Goal: Task Accomplishment & Management: Use online tool/utility

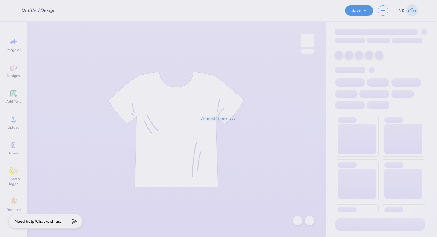
type input "Playa [PERSON_NAME] <> GJWW Swag"
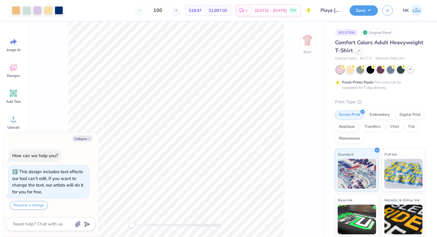
click at [408, 67] on icon at bounding box center [410, 69] width 5 height 5
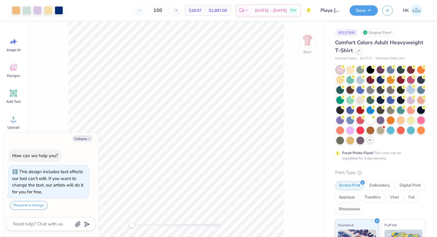
click at [412, 91] on div at bounding box center [411, 90] width 8 height 8
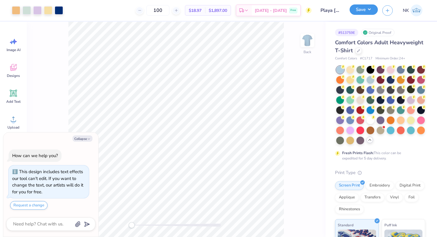
click at [368, 9] on button "Save" at bounding box center [364, 9] width 28 height 10
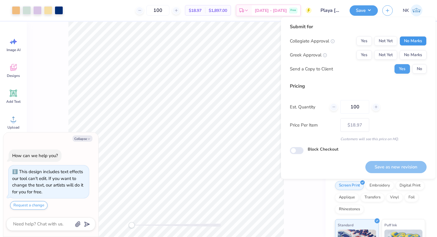
click at [414, 43] on button "No Marks" at bounding box center [412, 41] width 27 height 10
click at [414, 55] on button "No Marks" at bounding box center [412, 55] width 27 height 10
click at [397, 167] on button "Save as new revision" at bounding box center [395, 167] width 61 height 12
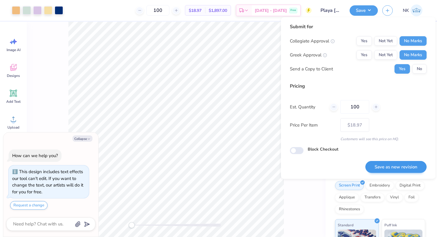
type textarea "x"
type input "– –"
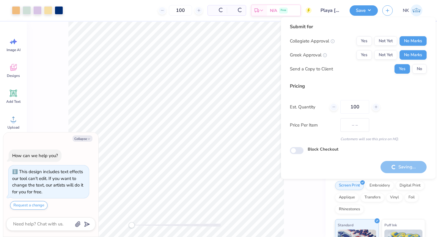
type textarea "x"
type input "$18.97"
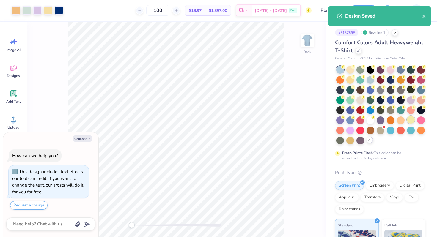
click at [410, 119] on div at bounding box center [411, 120] width 8 height 8
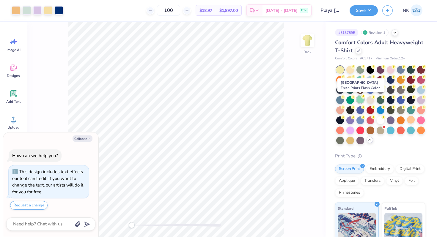
click at [362, 100] on div at bounding box center [360, 100] width 8 height 8
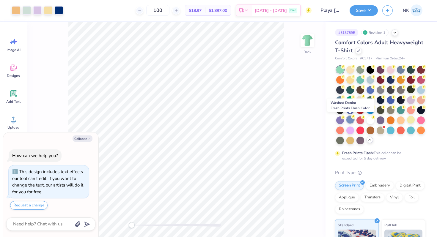
click at [350, 121] on div at bounding box center [350, 120] width 8 height 8
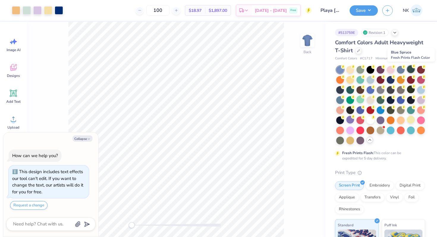
click at [411, 72] on div at bounding box center [411, 69] width 8 height 8
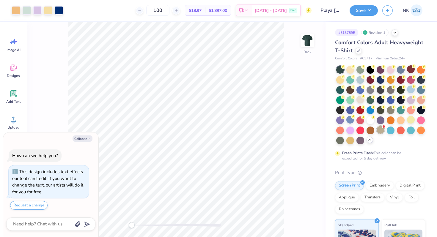
click at [382, 129] on div at bounding box center [381, 130] width 8 height 8
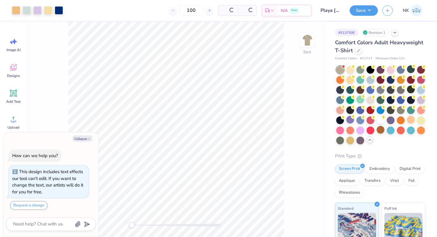
scroll to position [81, 0]
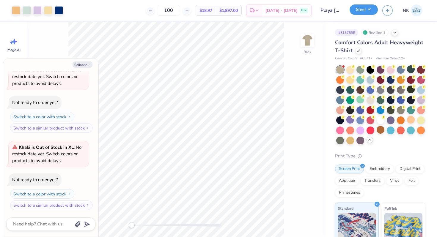
click at [375, 11] on button "Save" at bounding box center [364, 9] width 28 height 10
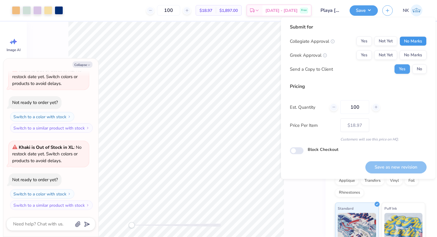
click at [402, 37] on button "No Marks" at bounding box center [412, 42] width 27 height 10
click at [408, 59] on button "No Marks" at bounding box center [412, 56] width 27 height 10
click at [393, 164] on button "Save as new revision" at bounding box center [395, 167] width 61 height 12
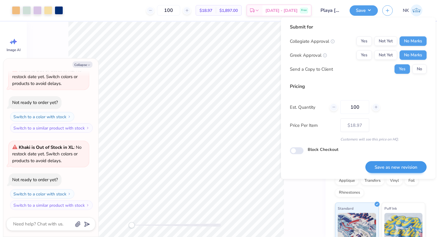
type textarea "x"
type input "– –"
type textarea "x"
type input "$18.97"
type textarea "x"
